Goal: Find specific page/section: Find specific page/section

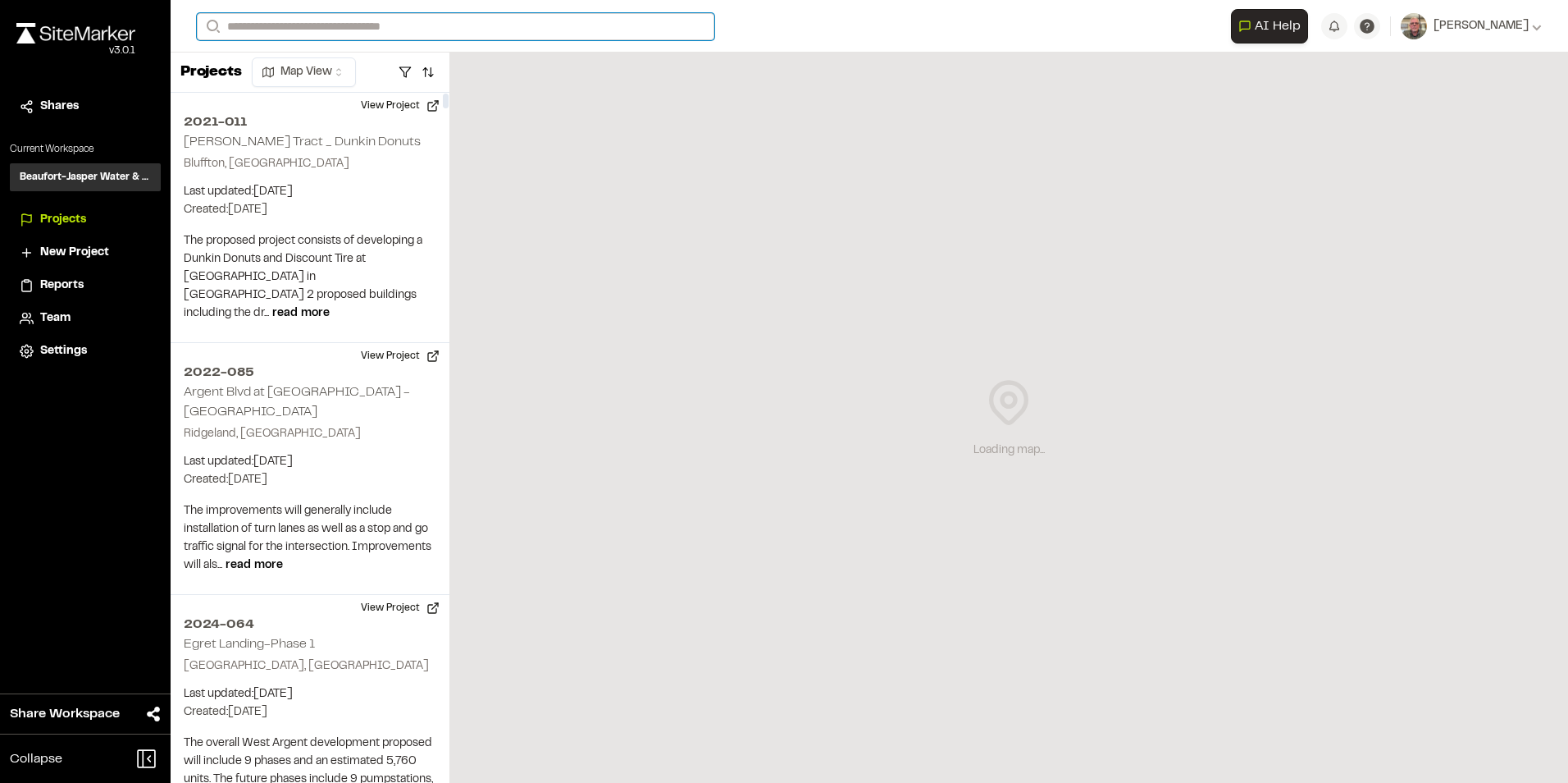
click at [254, 21] on input "Search" at bounding box center [456, 27] width 517 height 27
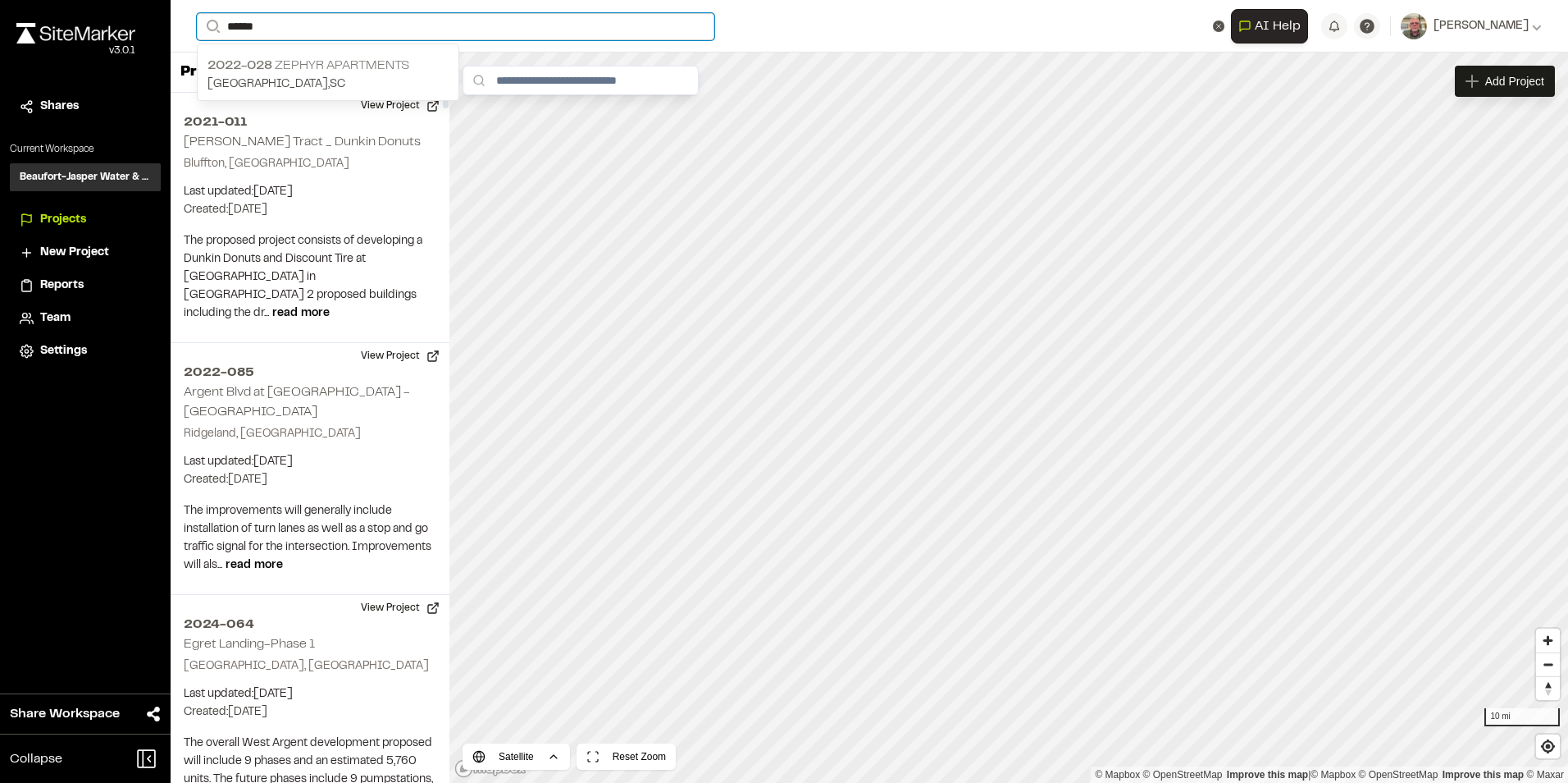
type input "******"
click at [331, 78] on p "[GEOGRAPHIC_DATA] , [GEOGRAPHIC_DATA]" at bounding box center [328, 85] width 241 height 18
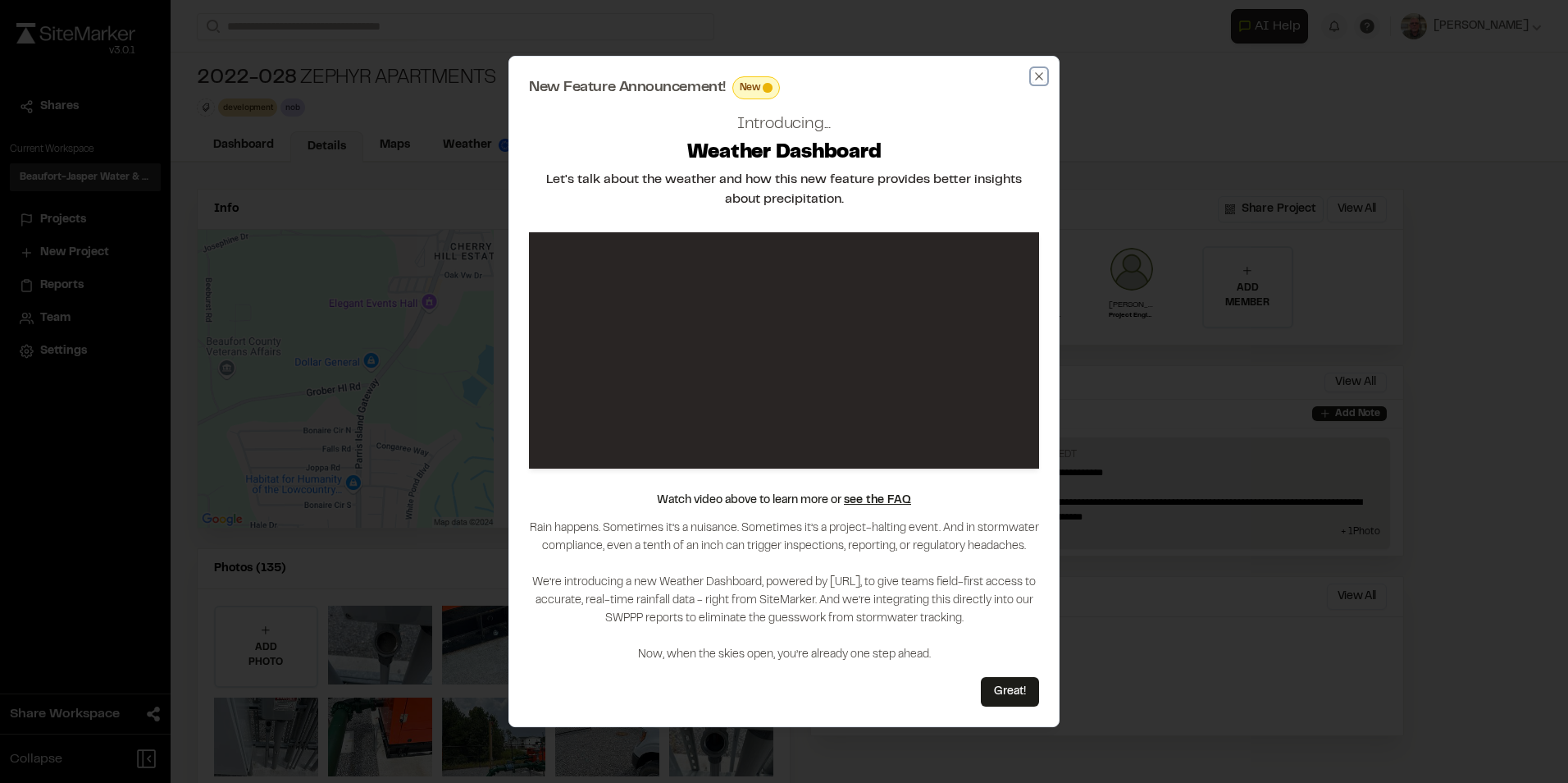
click at [1036, 80] on icon "button" at bounding box center [1038, 76] width 7 height 7
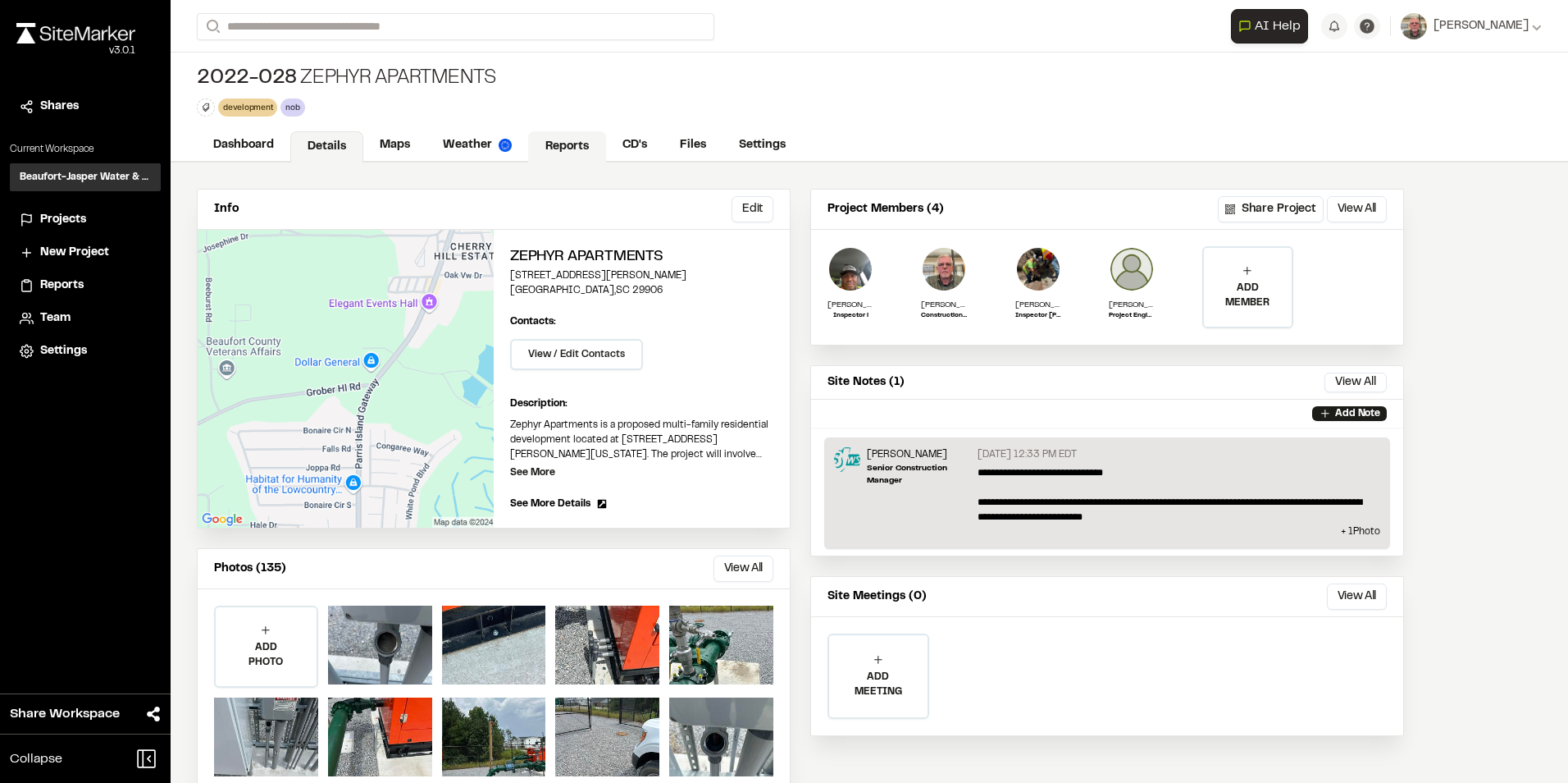
click at [566, 142] on link "Reports" at bounding box center [567, 146] width 78 height 31
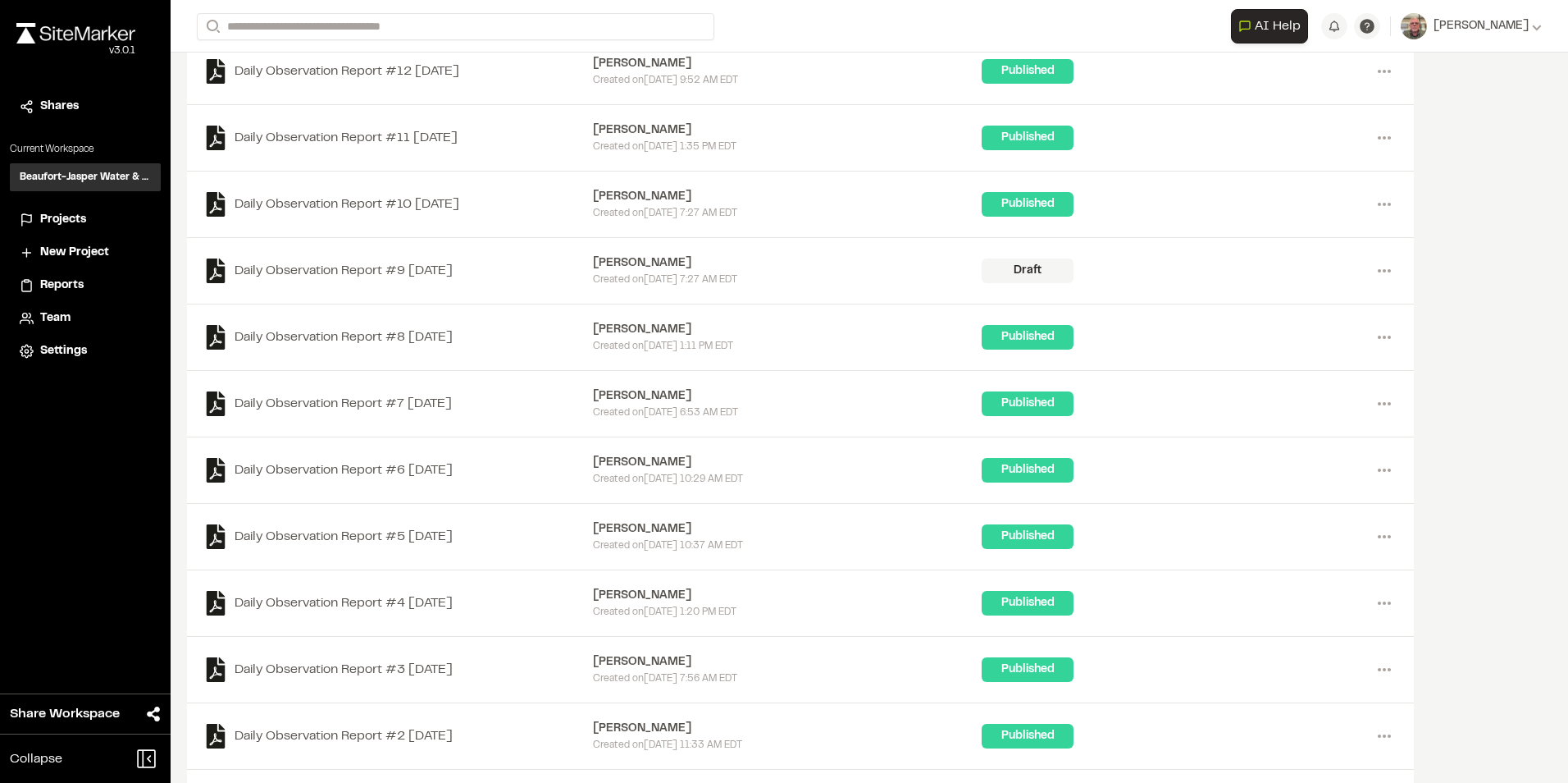
scroll to position [1579, 0]
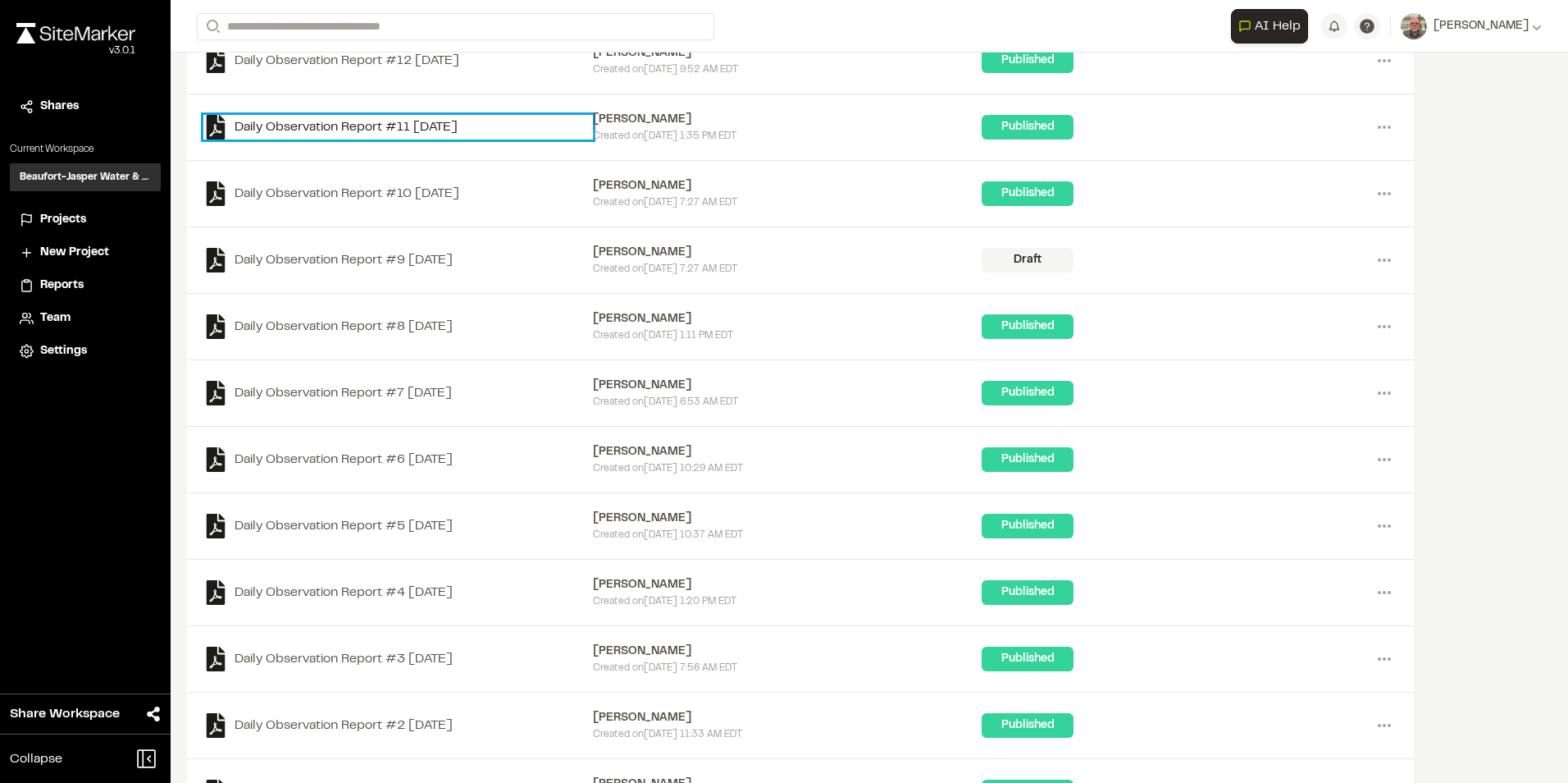
click at [392, 123] on link "Daily Observation Report #11 [DATE]" at bounding box center [398, 127] width 389 height 25
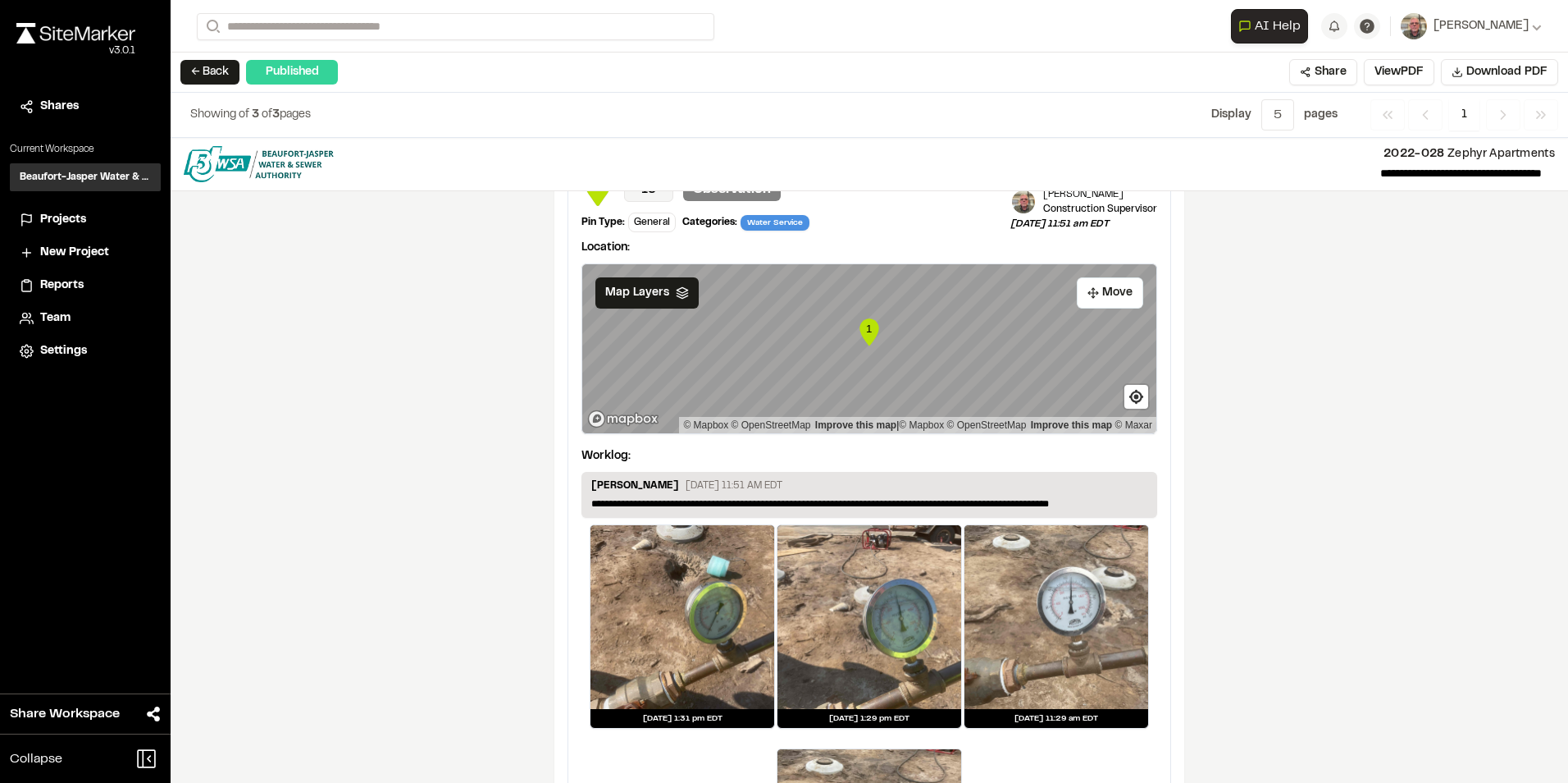
scroll to position [1771, 0]
